Goal: Task Accomplishment & Management: Use online tool/utility

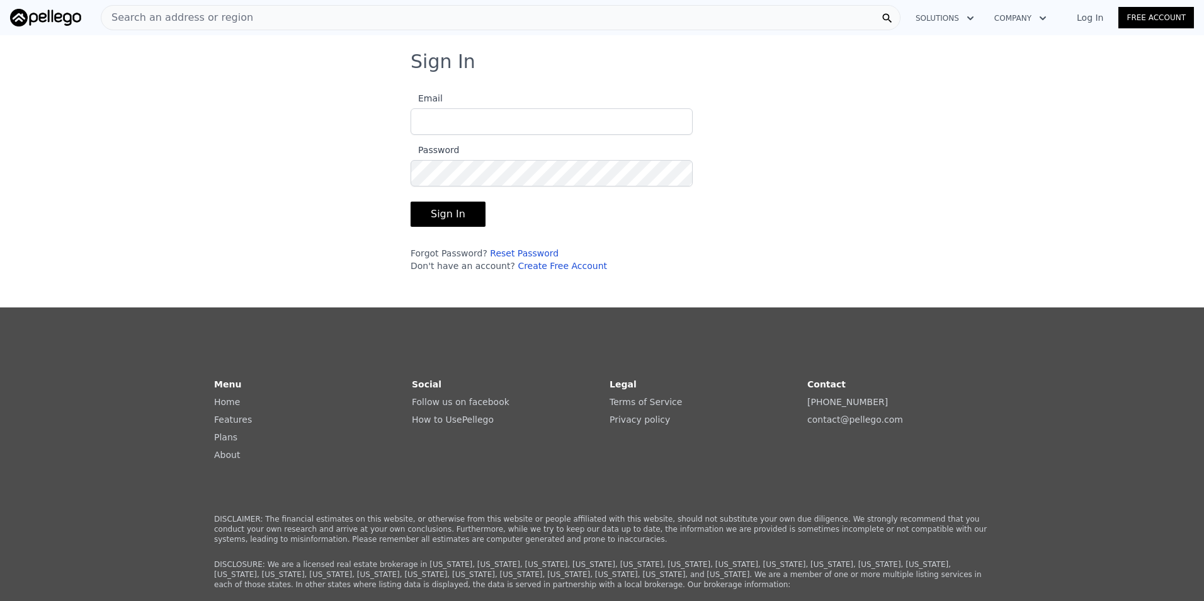
click at [458, 128] on input "Email" at bounding box center [552, 121] width 282 height 26
type input "elvia.garcia4@yahoo.com"
click at [439, 212] on button "Sign In" at bounding box center [448, 213] width 75 height 25
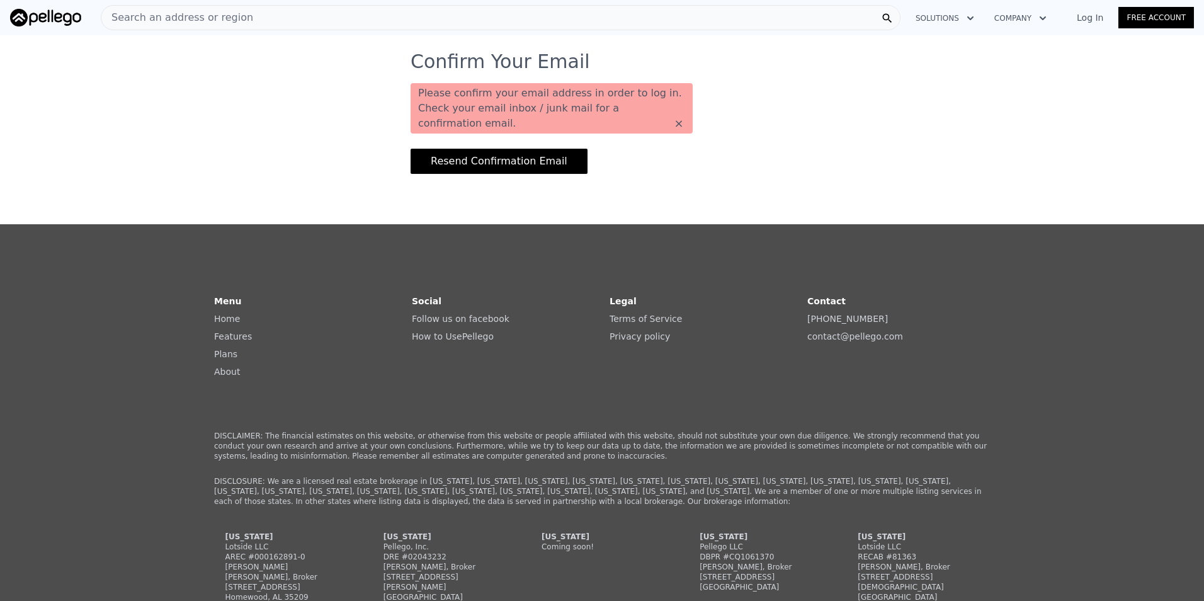
click at [495, 149] on button "Resend Confirmation Email" at bounding box center [499, 161] width 177 height 25
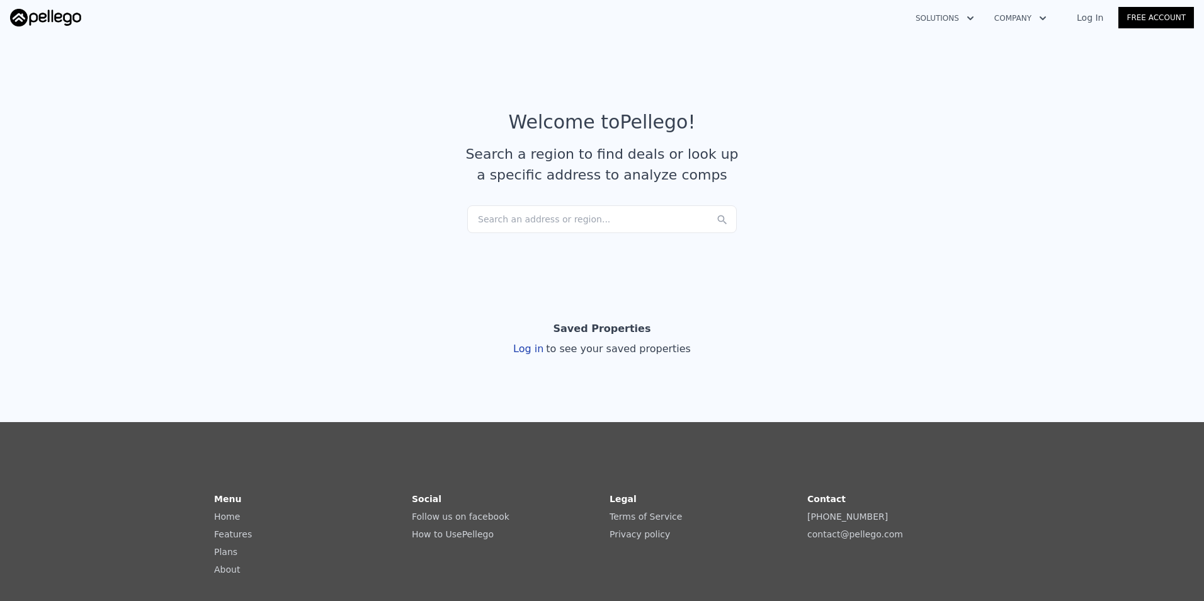
click at [1094, 17] on link "Log In" at bounding box center [1090, 17] width 57 height 13
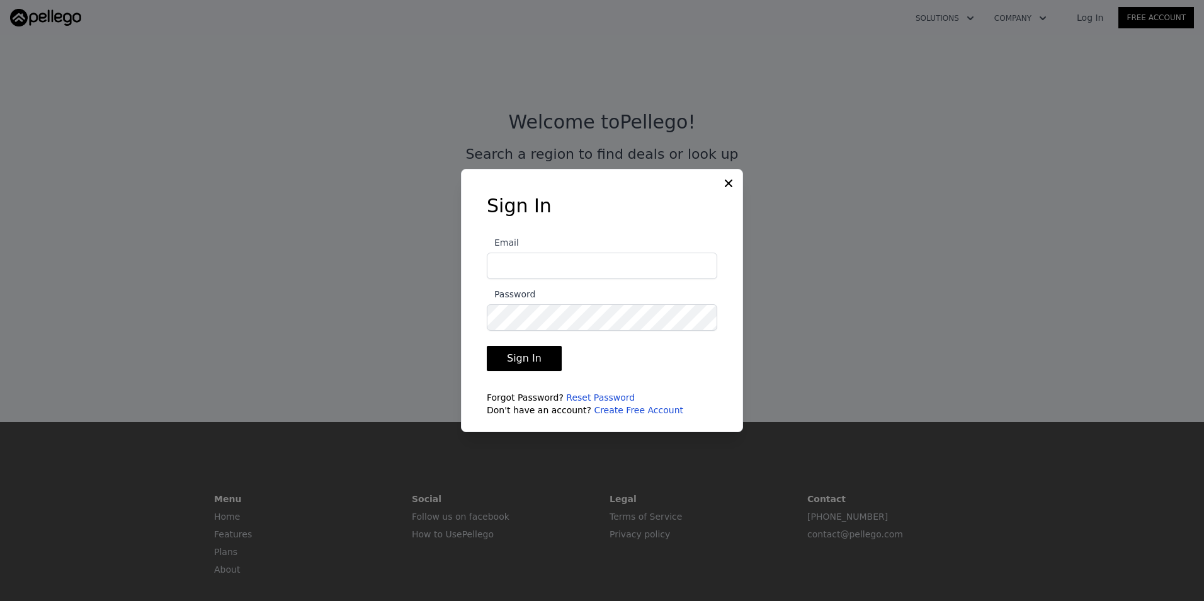
click at [520, 269] on input "Email" at bounding box center [602, 265] width 230 height 26
type input "elvia.garcia4@yahoo.com"
click at [531, 356] on button "Sign In" at bounding box center [524, 358] width 75 height 25
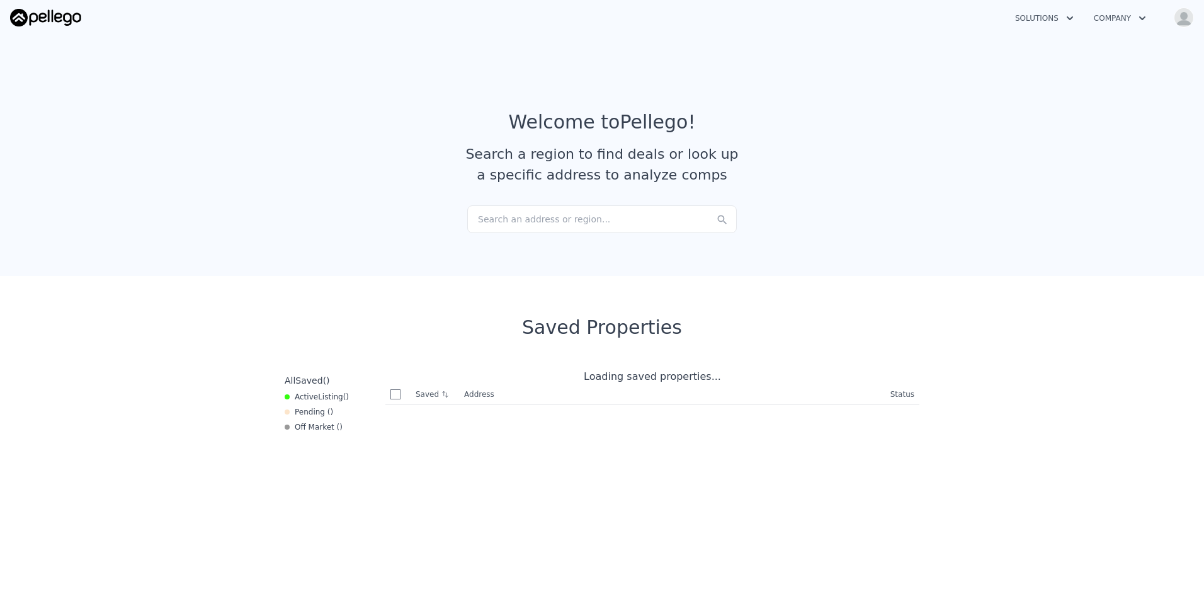
checkbox input "true"
click at [1184, 18] on img "button" at bounding box center [1184, 18] width 20 height 20
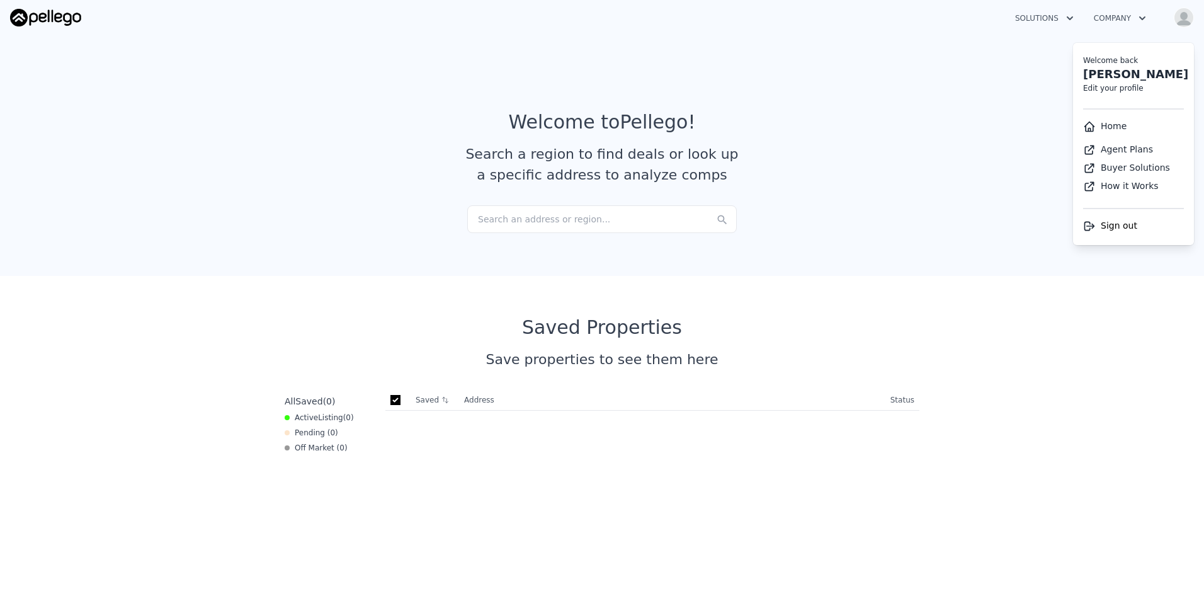
click at [570, 207] on div "Search an address or region..." at bounding box center [601, 219] width 269 height 28
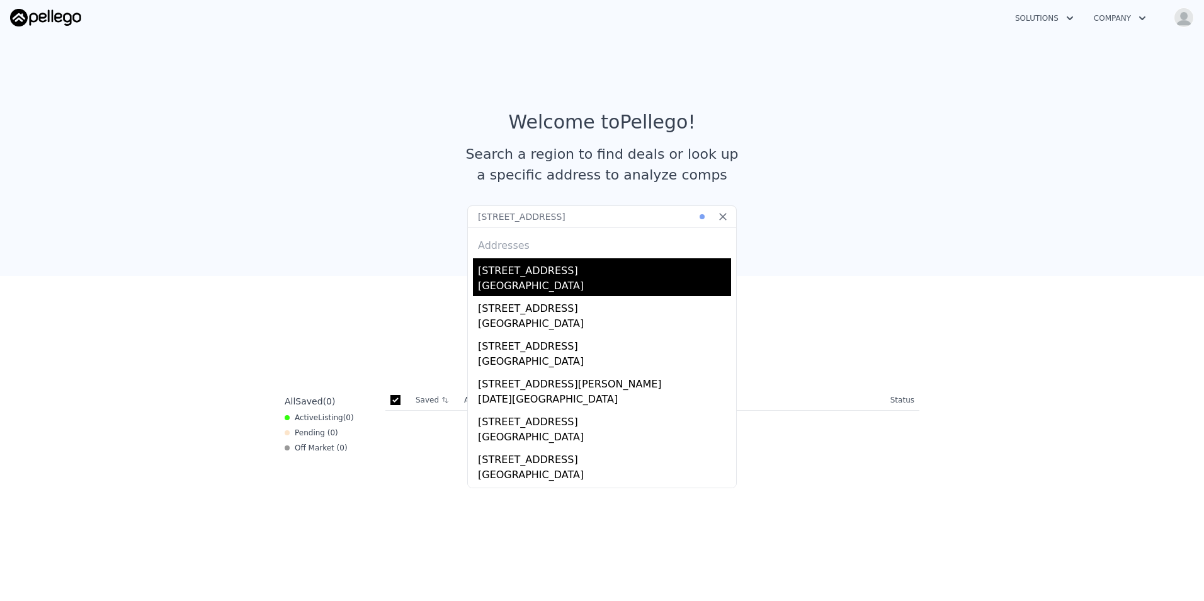
type input "16333 Oak Springs dr"
click at [545, 275] on div "[STREET_ADDRESS]" at bounding box center [604, 268] width 253 height 20
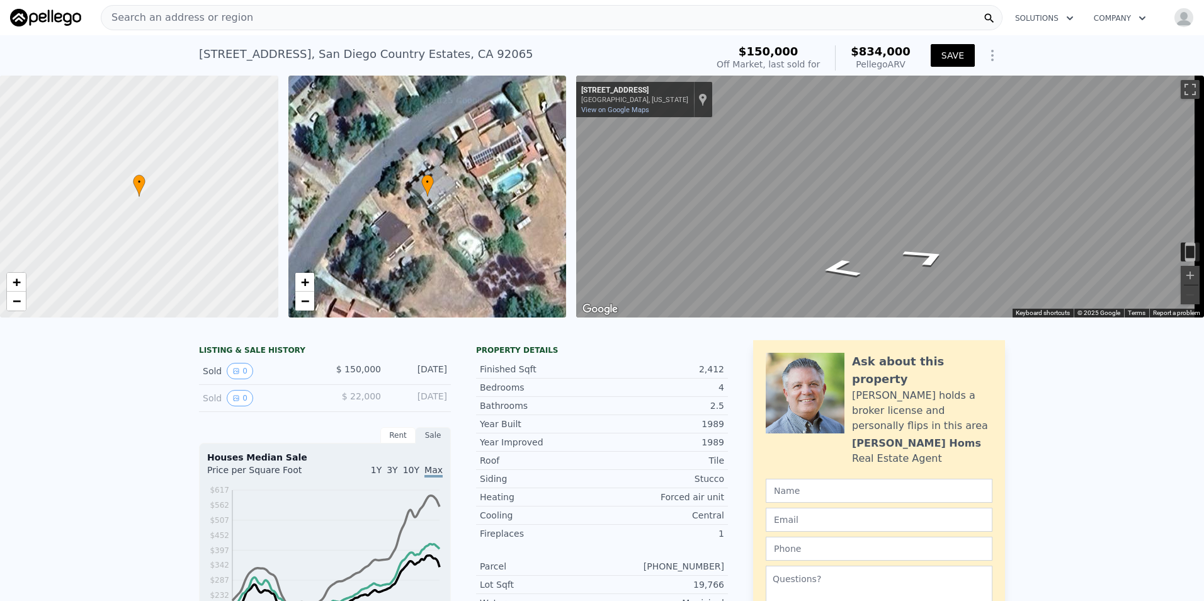
click at [951, 54] on button "SAVE" at bounding box center [953, 55] width 44 height 23
click at [985, 53] on icon "Show Options" at bounding box center [992, 55] width 15 height 15
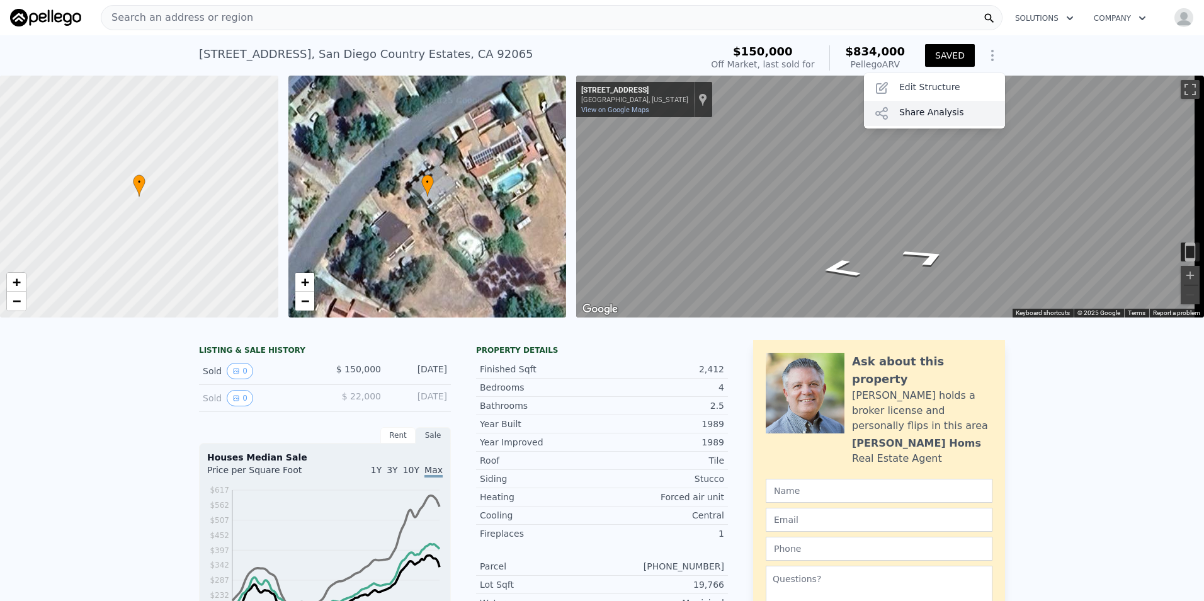
click at [941, 112] on div "Share Analysis" at bounding box center [934, 113] width 141 height 25
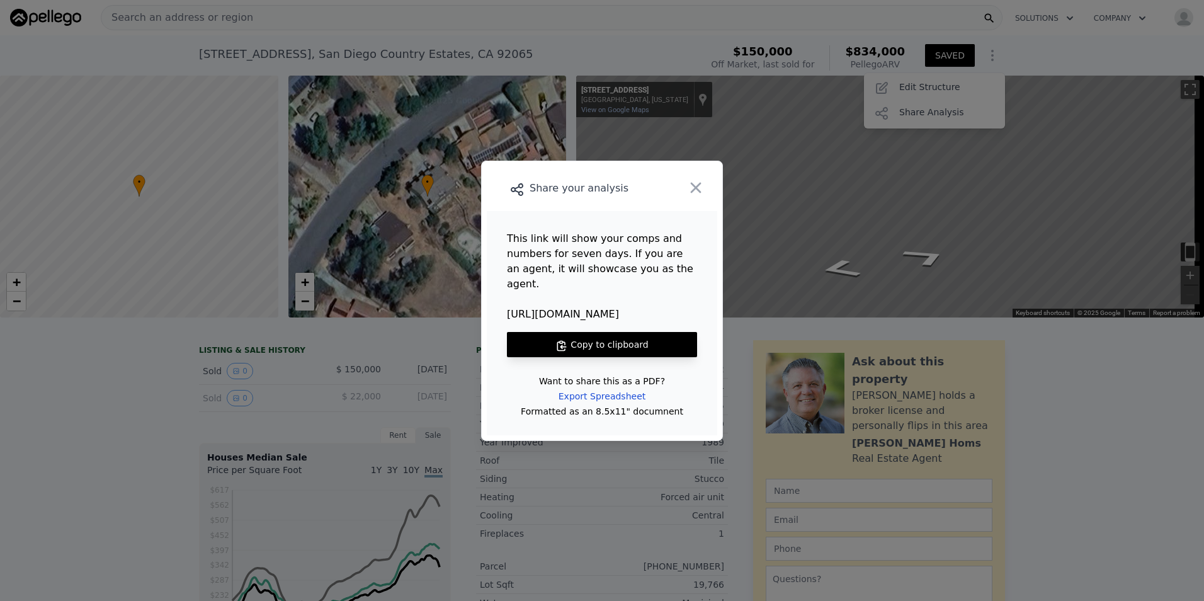
drag, startPoint x: 501, startPoint y: 303, endPoint x: 679, endPoint y: 311, distance: 178.3
click at [679, 311] on main "This link will show your comps and numbers for seven days. If you are an agent,…" at bounding box center [602, 323] width 230 height 224
drag, startPoint x: 679, startPoint y: 311, endPoint x: 610, endPoint y: 331, distance: 72.0
click at [610, 332] on button "Copy to clipboard" at bounding box center [602, 344] width 190 height 25
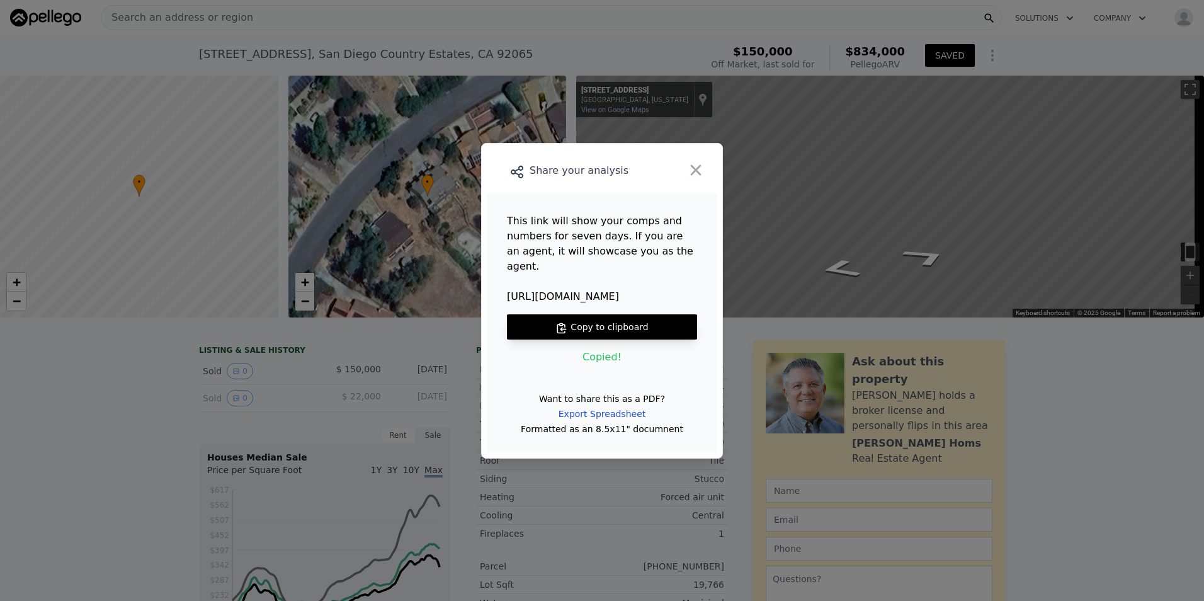
copy span "https://lotsi.de/4pyWqwZ"
click at [699, 172] on icon "button" at bounding box center [696, 170] width 18 height 18
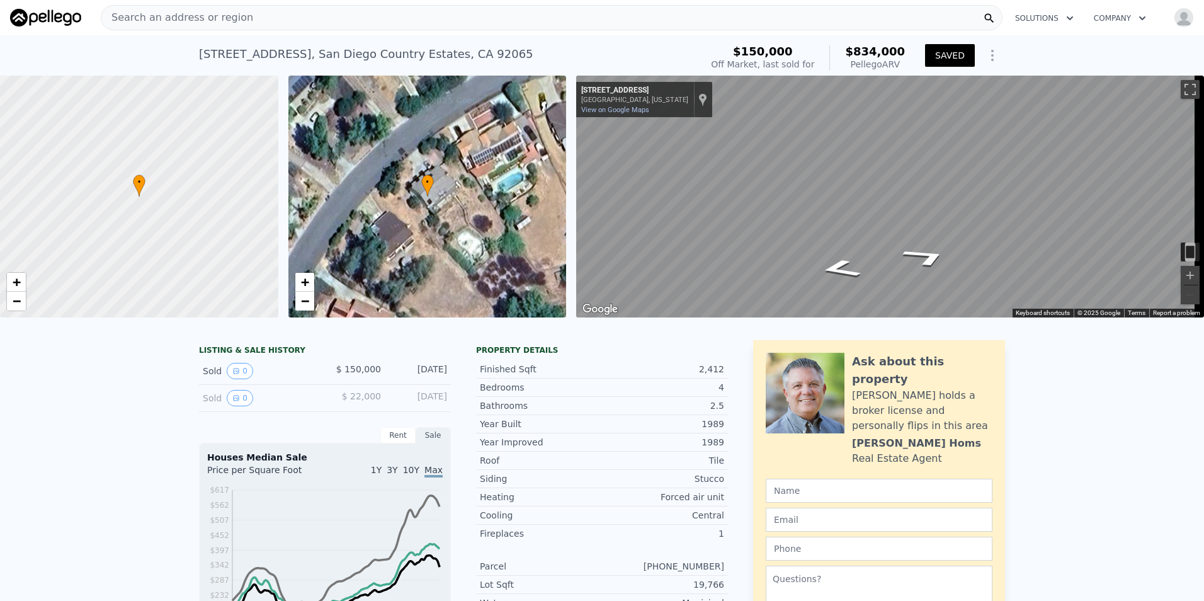
click at [236, 19] on div "Search an address or region" at bounding box center [552, 17] width 902 height 25
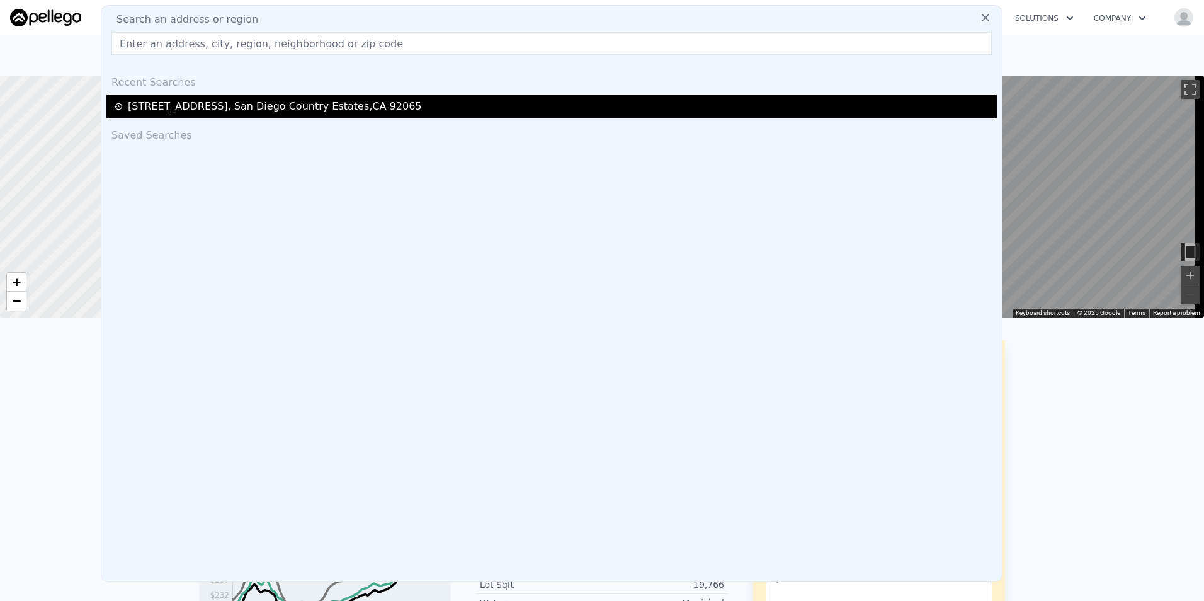
click at [217, 109] on div "16333 Oak Springs Dr , San Diego Country Estates , CA 92065" at bounding box center [275, 106] width 294 height 15
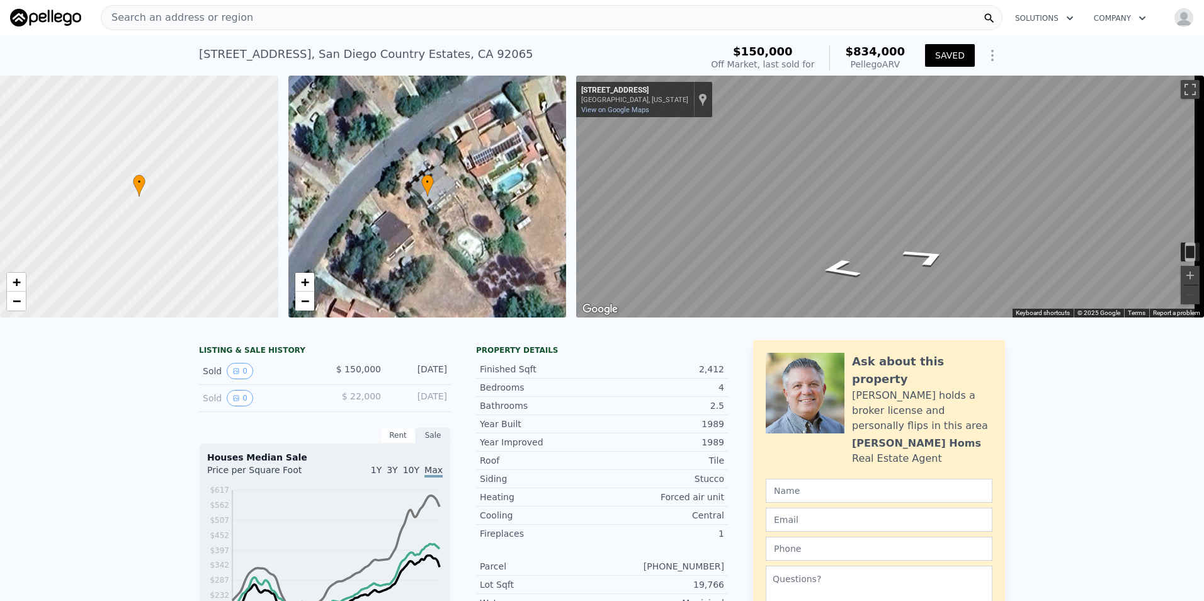
click at [278, 14] on div "Search an address or region" at bounding box center [552, 17] width 902 height 25
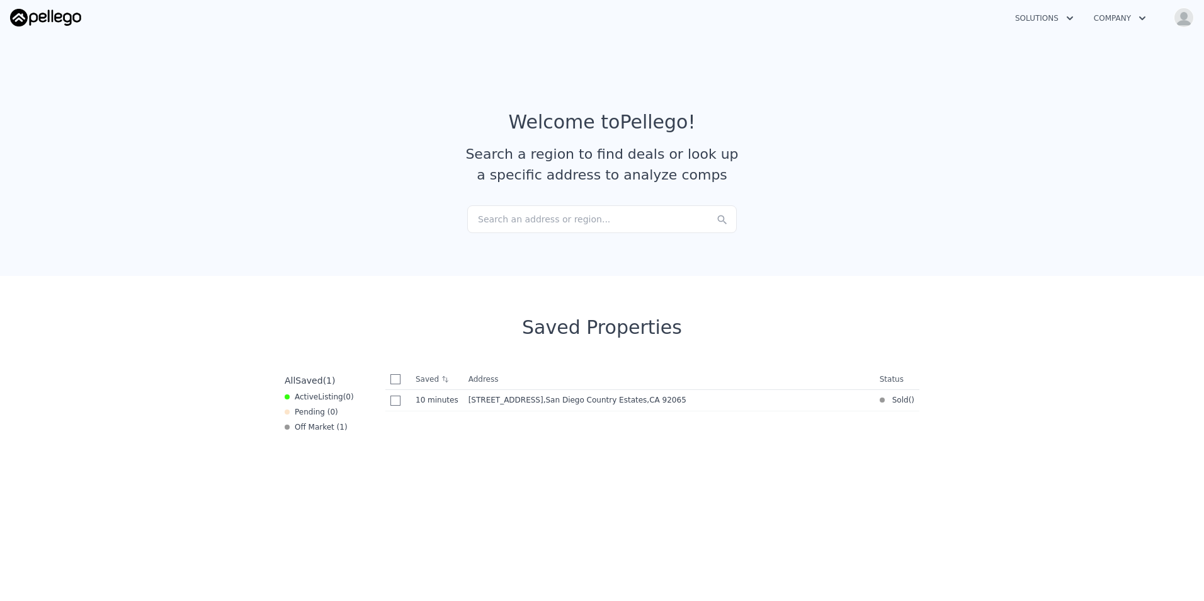
click at [1057, 16] on button "Solutions" at bounding box center [1044, 18] width 79 height 23
click at [1035, 69] on link "Buyer Solutions" at bounding box center [1075, 71] width 141 height 23
